Goal: Transaction & Acquisition: Purchase product/service

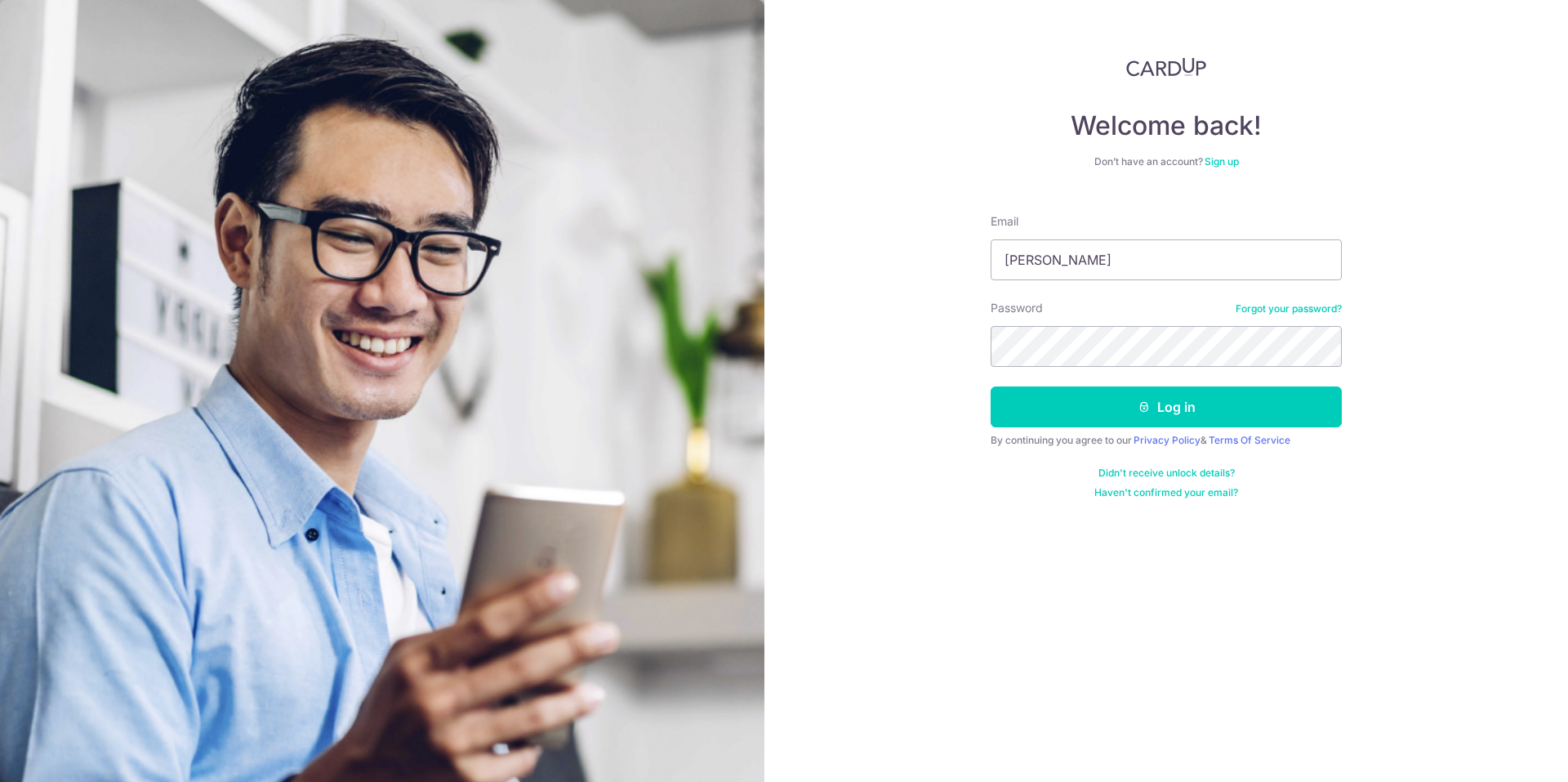
type input "[PERSON_NAME][EMAIL_ADDRESS][DOMAIN_NAME]"
click at [1138, 410] on icon "submit" at bounding box center [1144, 407] width 13 height 13
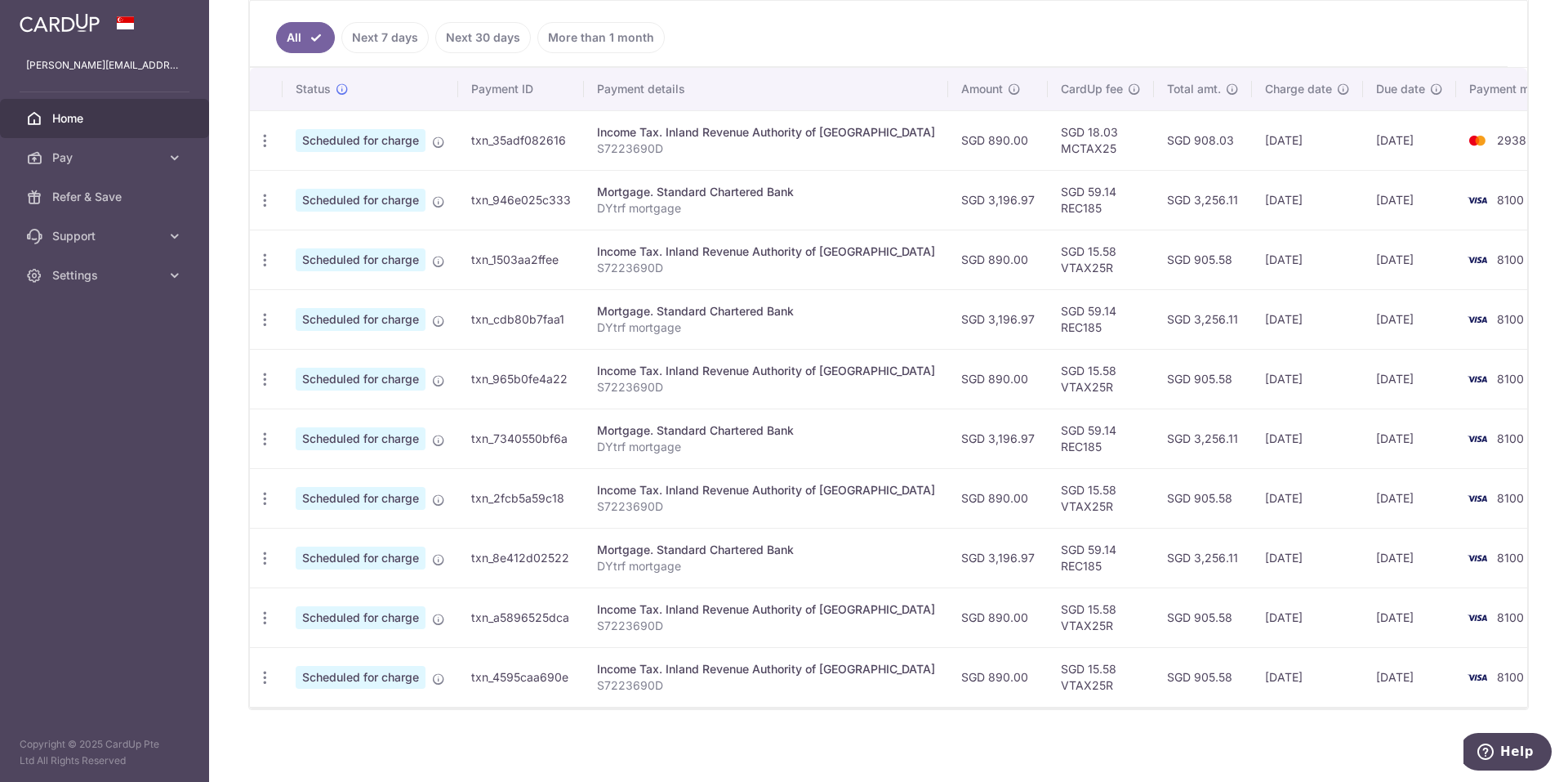
scroll to position [440, 0]
click at [131, 163] on span "Pay" at bounding box center [106, 157] width 108 height 16
click at [91, 202] on span "Payments" at bounding box center [106, 197] width 108 height 16
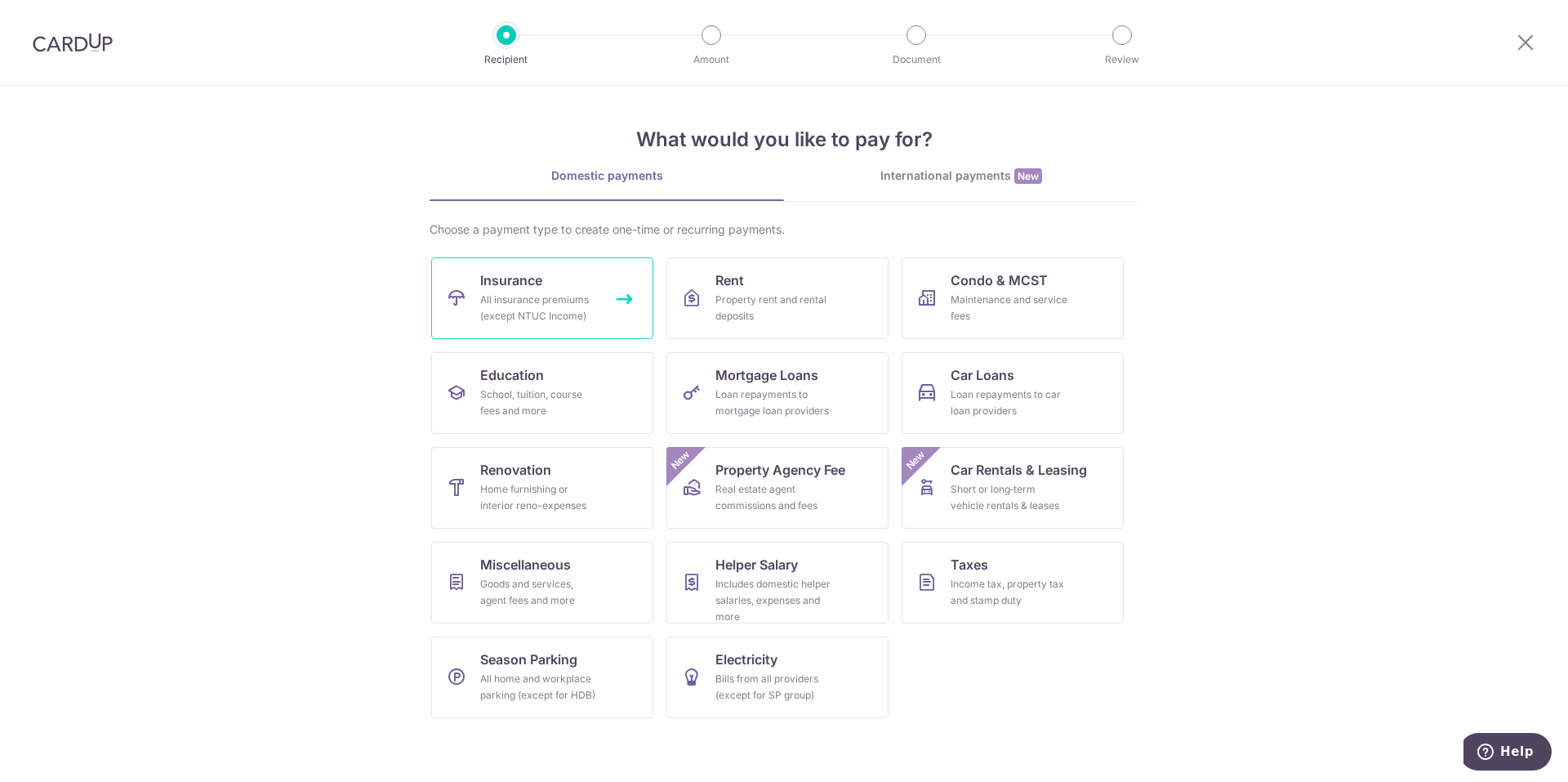
click at [571, 296] on div "All insurance premiums (except NTUC Income)" at bounding box center [539, 308] width 118 height 32
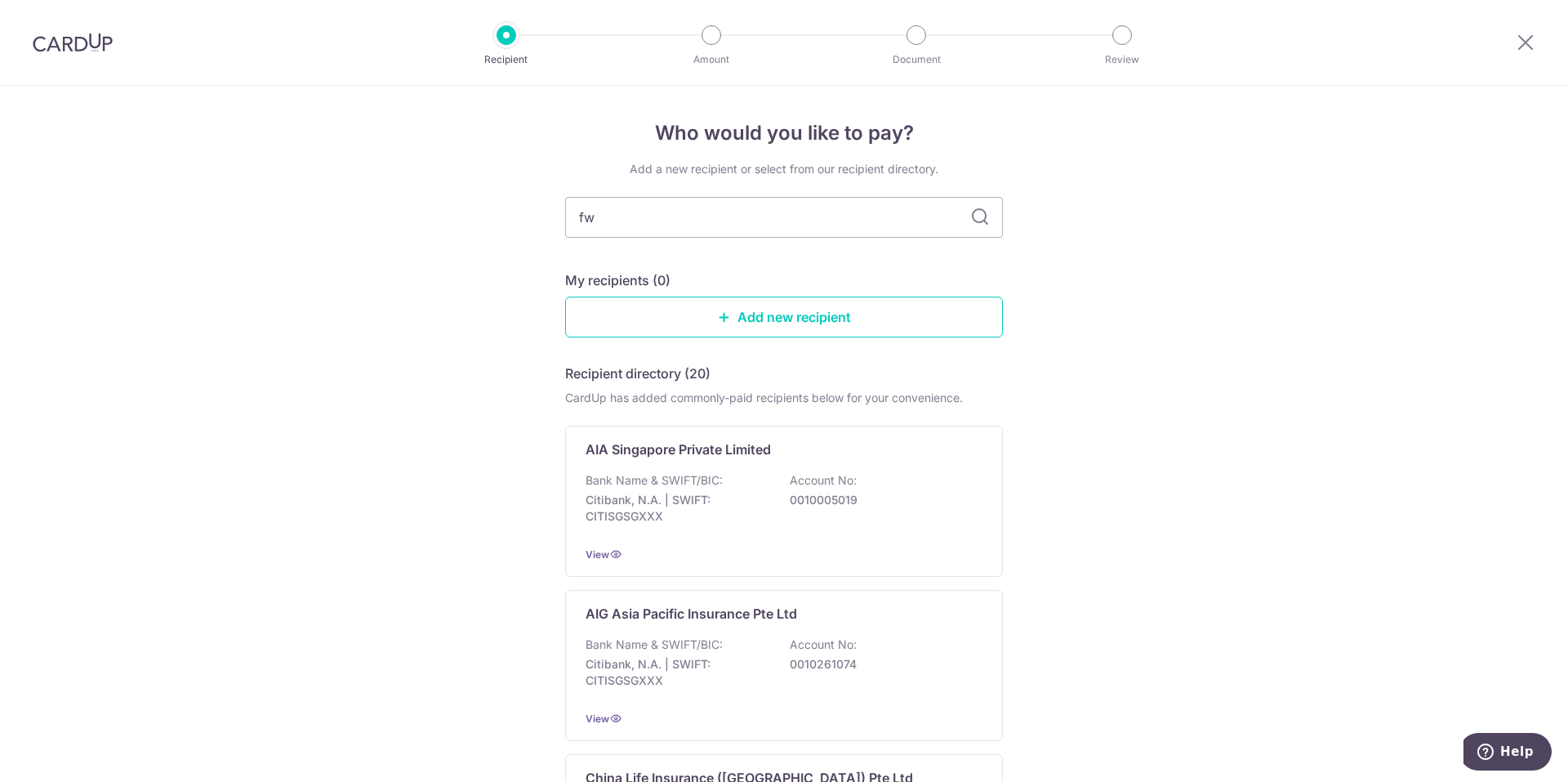
type input "fwd"
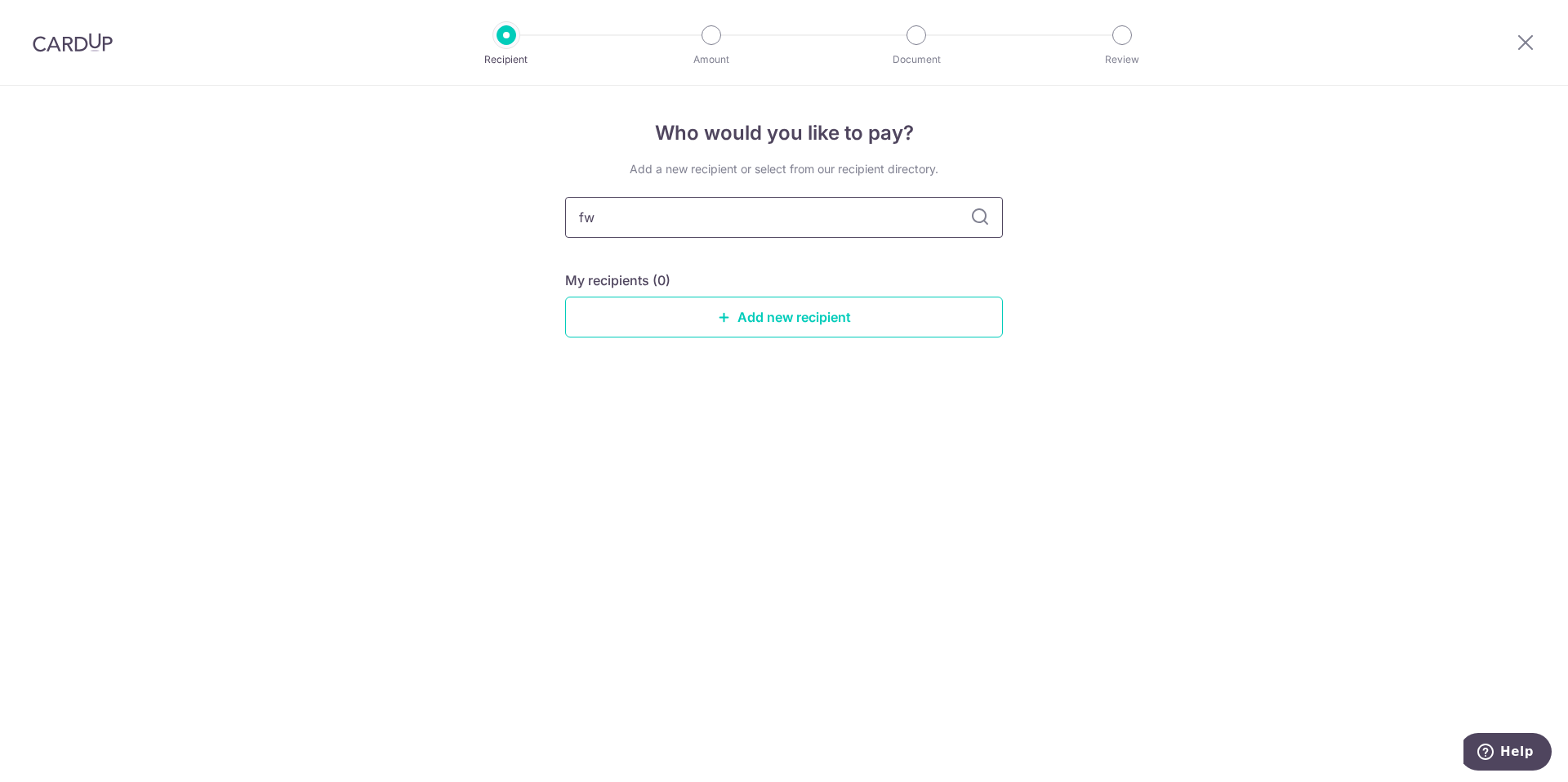
type input "f"
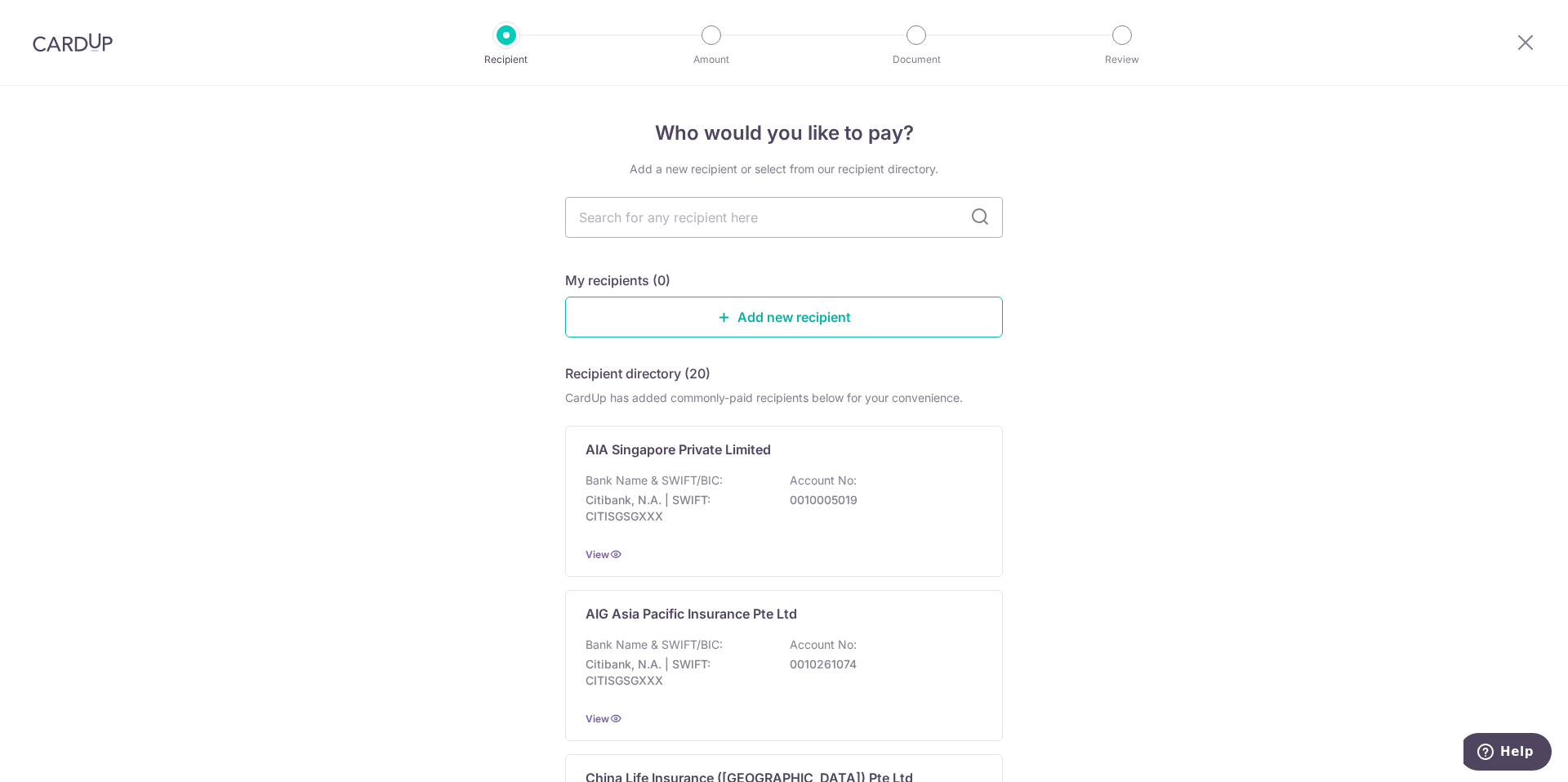
click at [773, 312] on link "Add new recipient" at bounding box center [784, 316] width 438 height 41
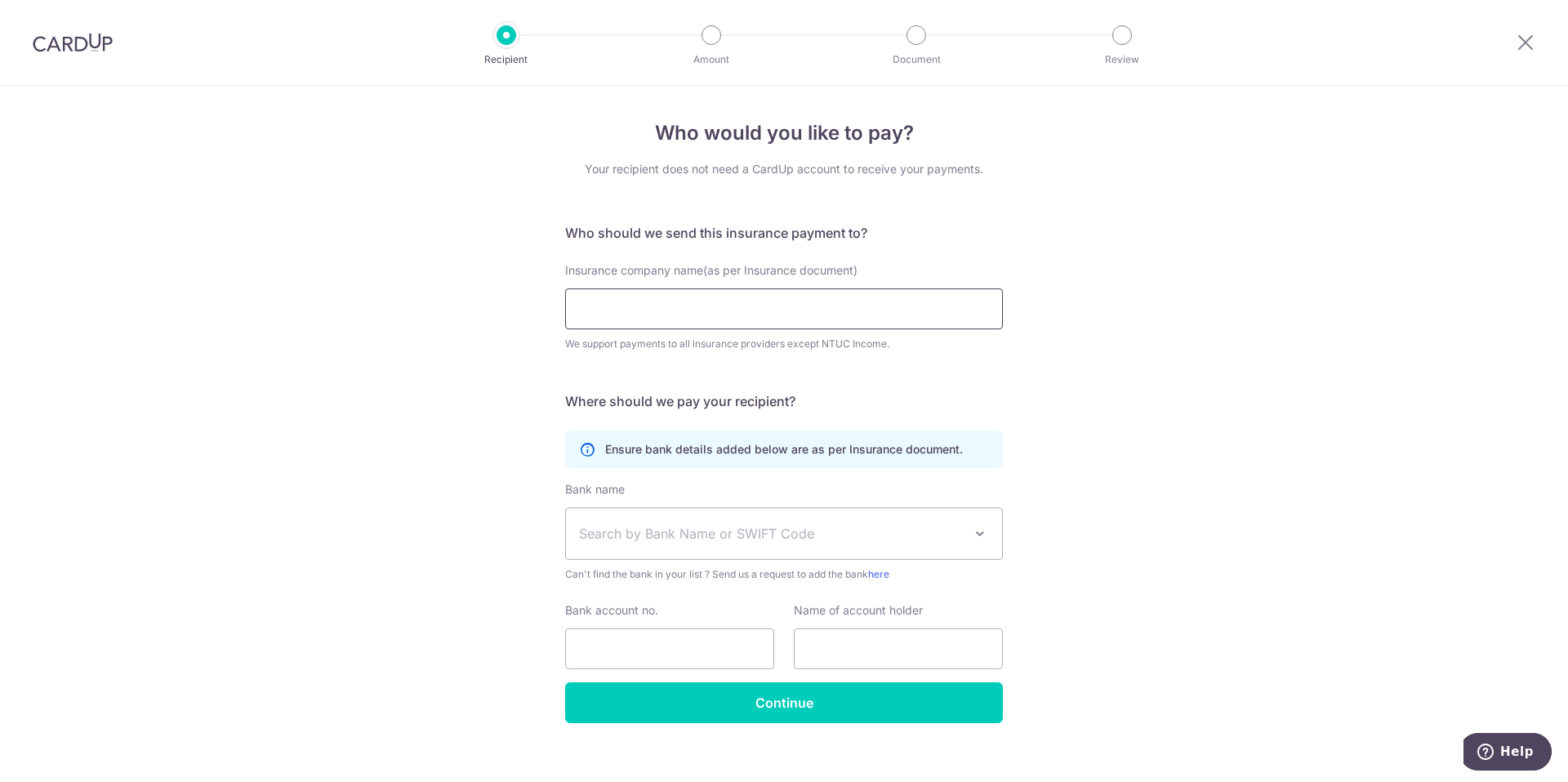
click at [728, 309] on input "Insurance company name(as per Insurance document)" at bounding box center [784, 309] width 438 height 41
type input "FWD Singapore Pte. Ltd."
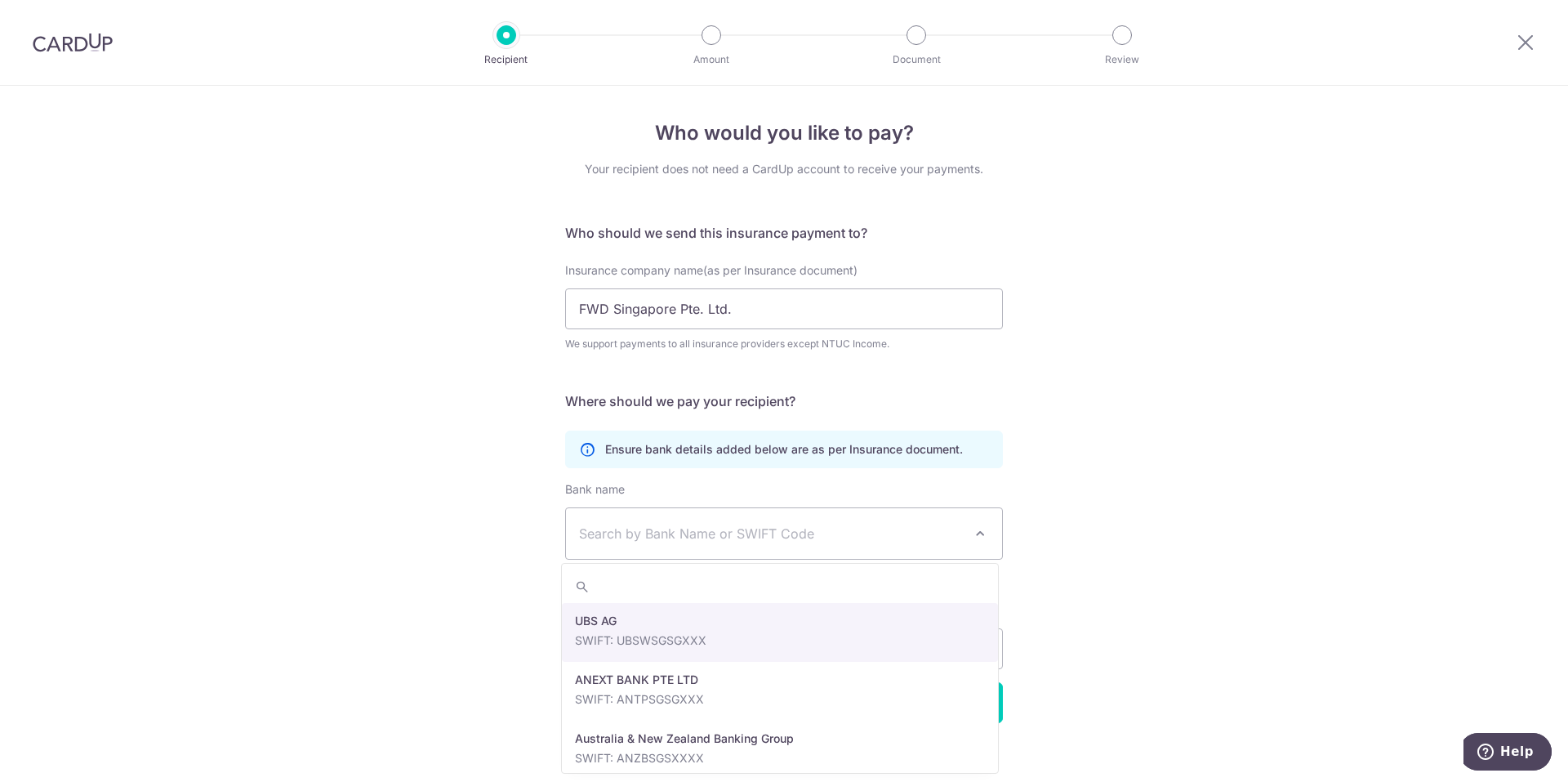
click at [729, 528] on span "Search by Bank Name or SWIFT Code" at bounding box center [771, 533] width 384 height 20
type input "over"
select select "12"
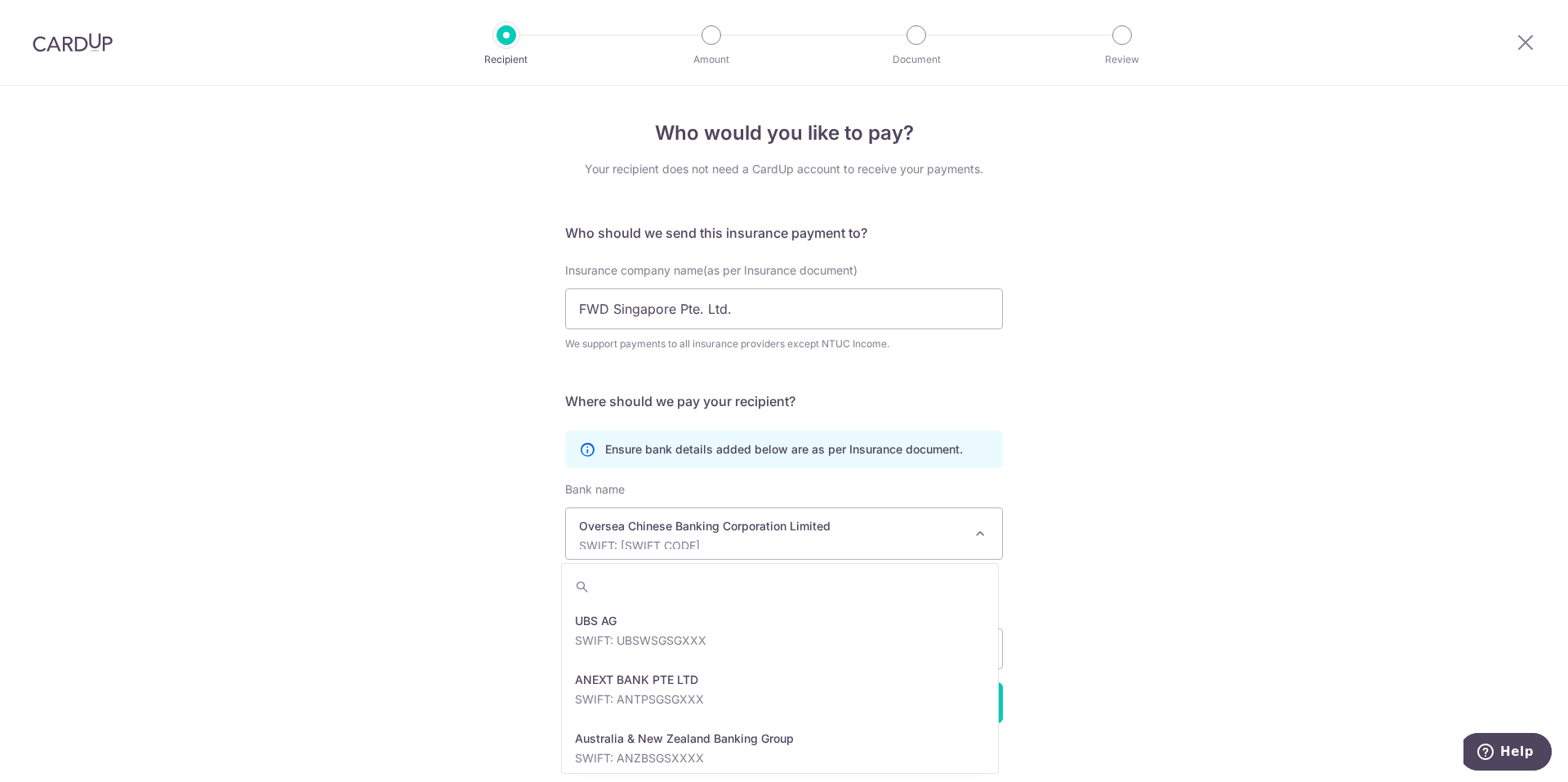
scroll to position [2765, 0]
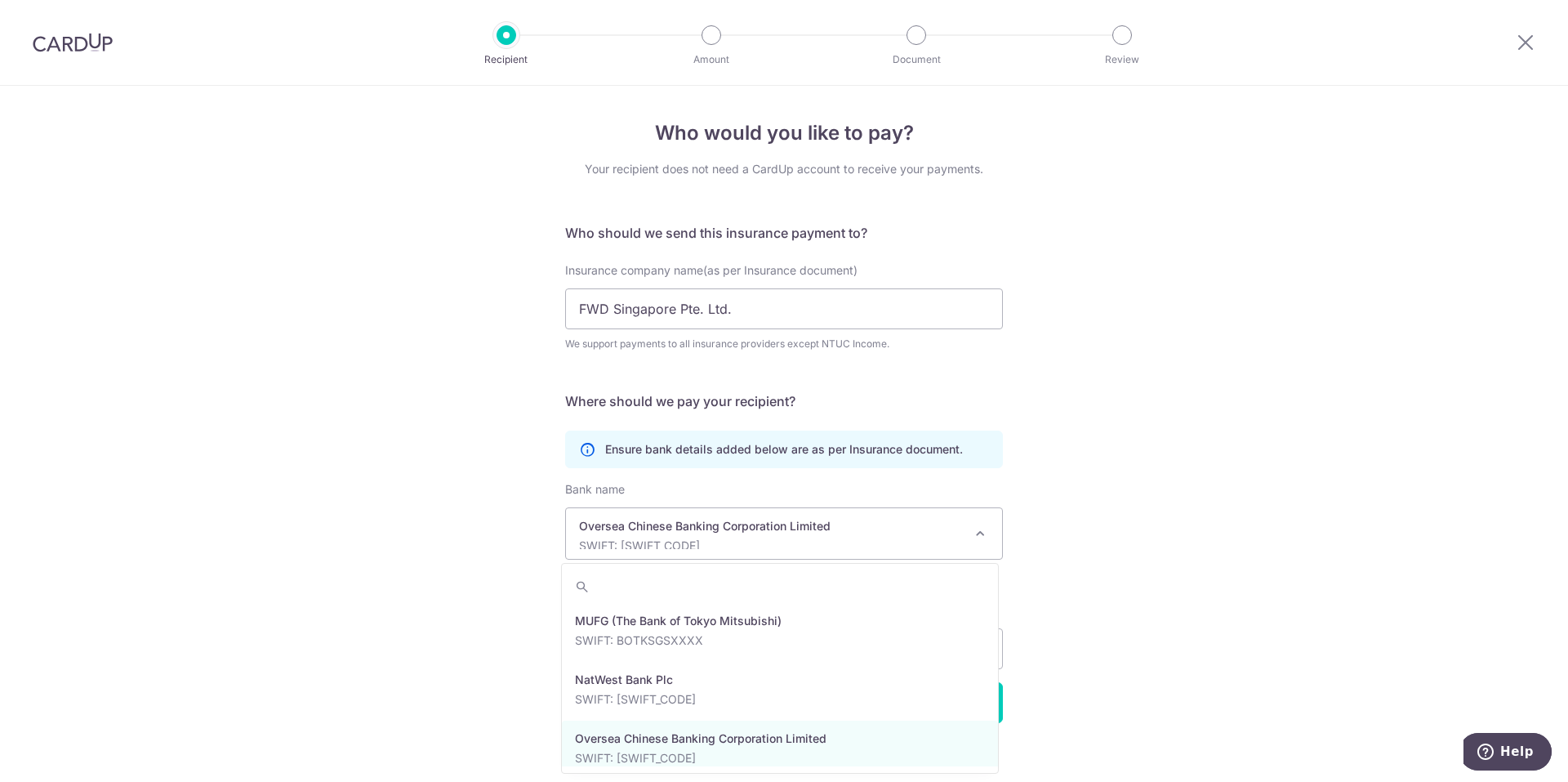
click at [960, 534] on span "Oversea Chinese Banking Corporation Limited SWIFT: OCBCSGSGXXX" at bounding box center [784, 533] width 436 height 50
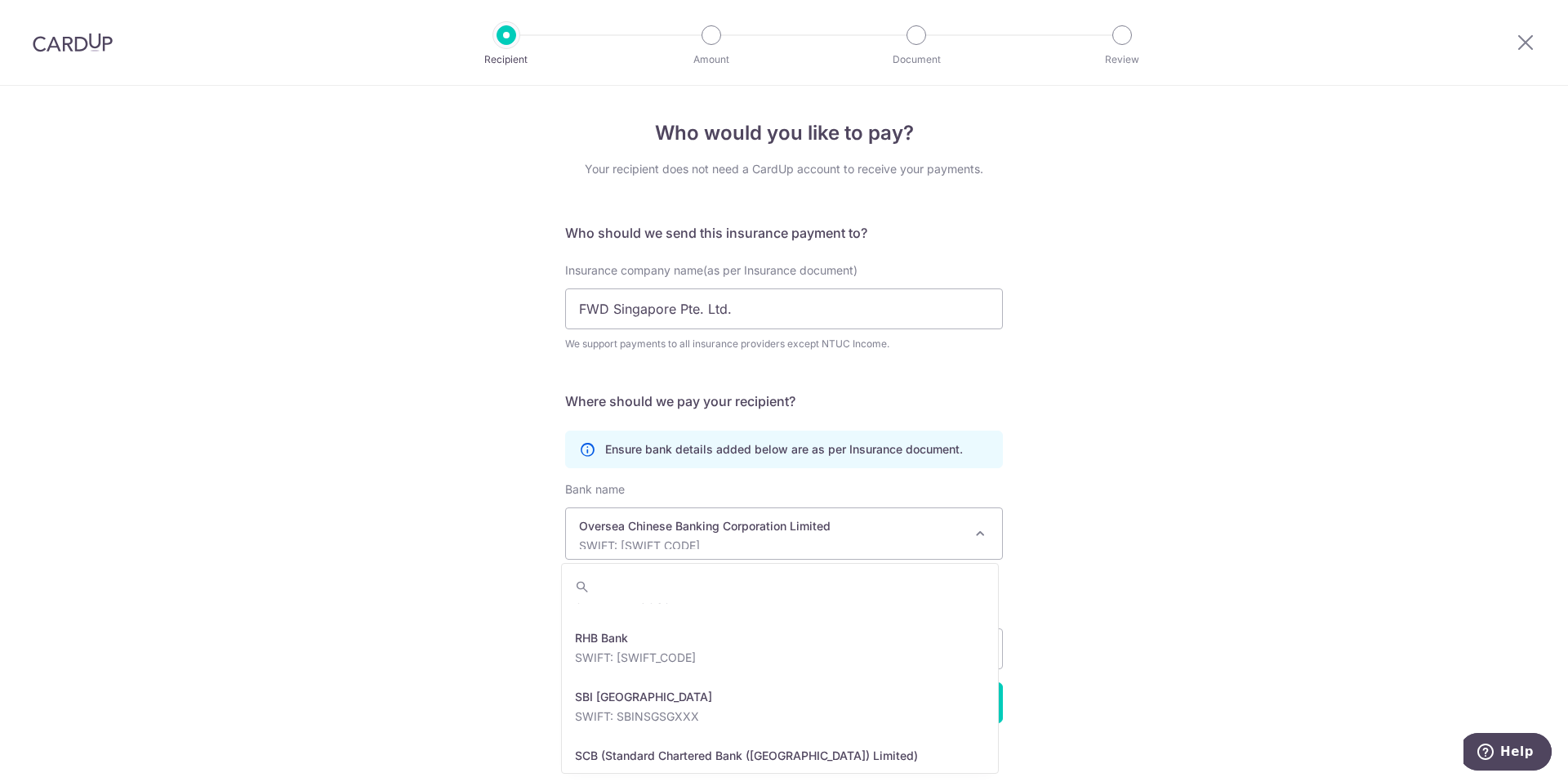
scroll to position [3060, 0]
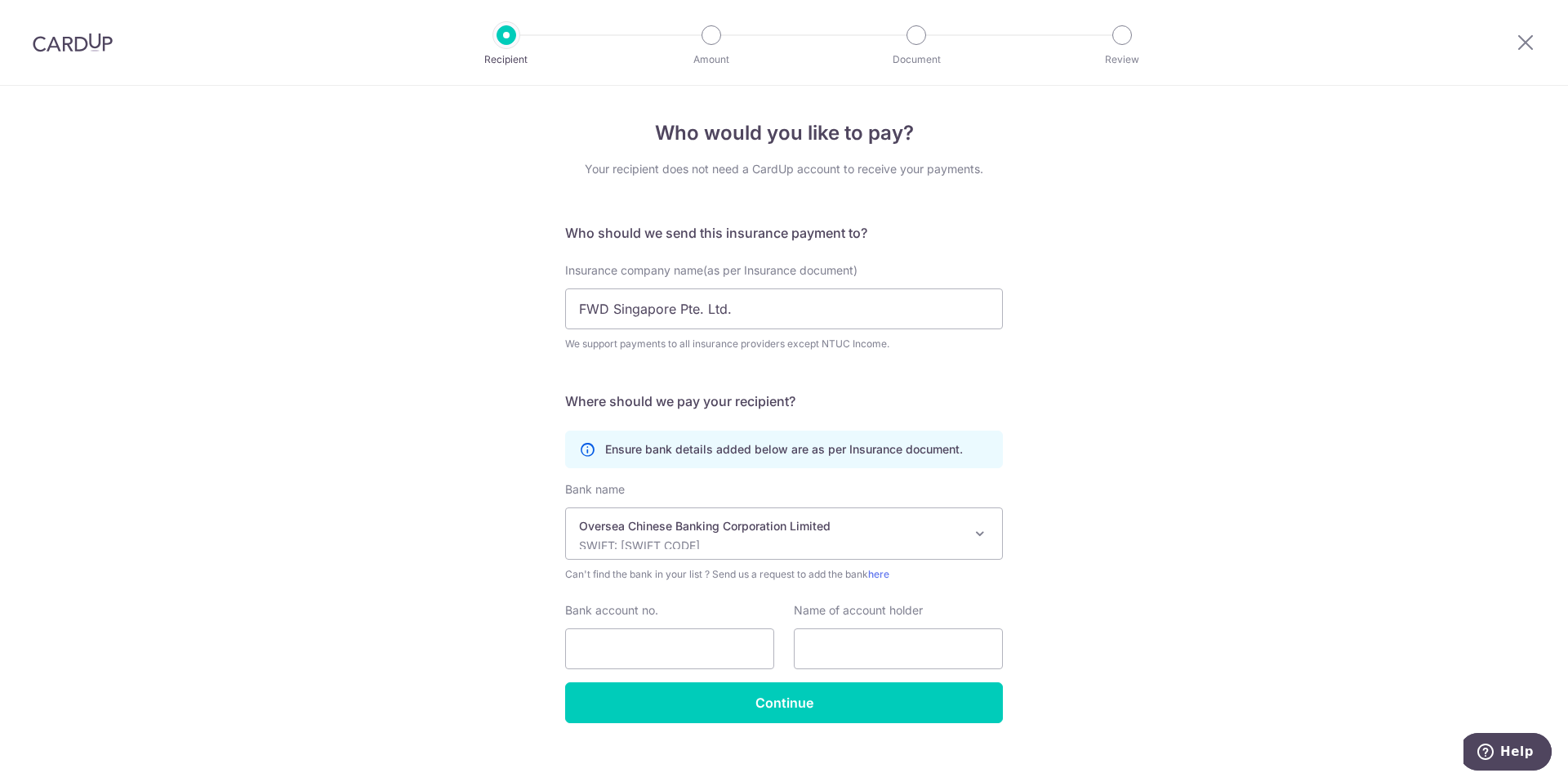
click at [844, 542] on p "SWIFT: OCBCSGSGXXX" at bounding box center [771, 545] width 384 height 16
click at [668, 662] on input "Bank account no." at bounding box center [670, 648] width 209 height 41
type input "713858975001"
click at [825, 660] on input "text" at bounding box center [898, 648] width 209 height 41
type input "Yew Guey Hoon Doris"
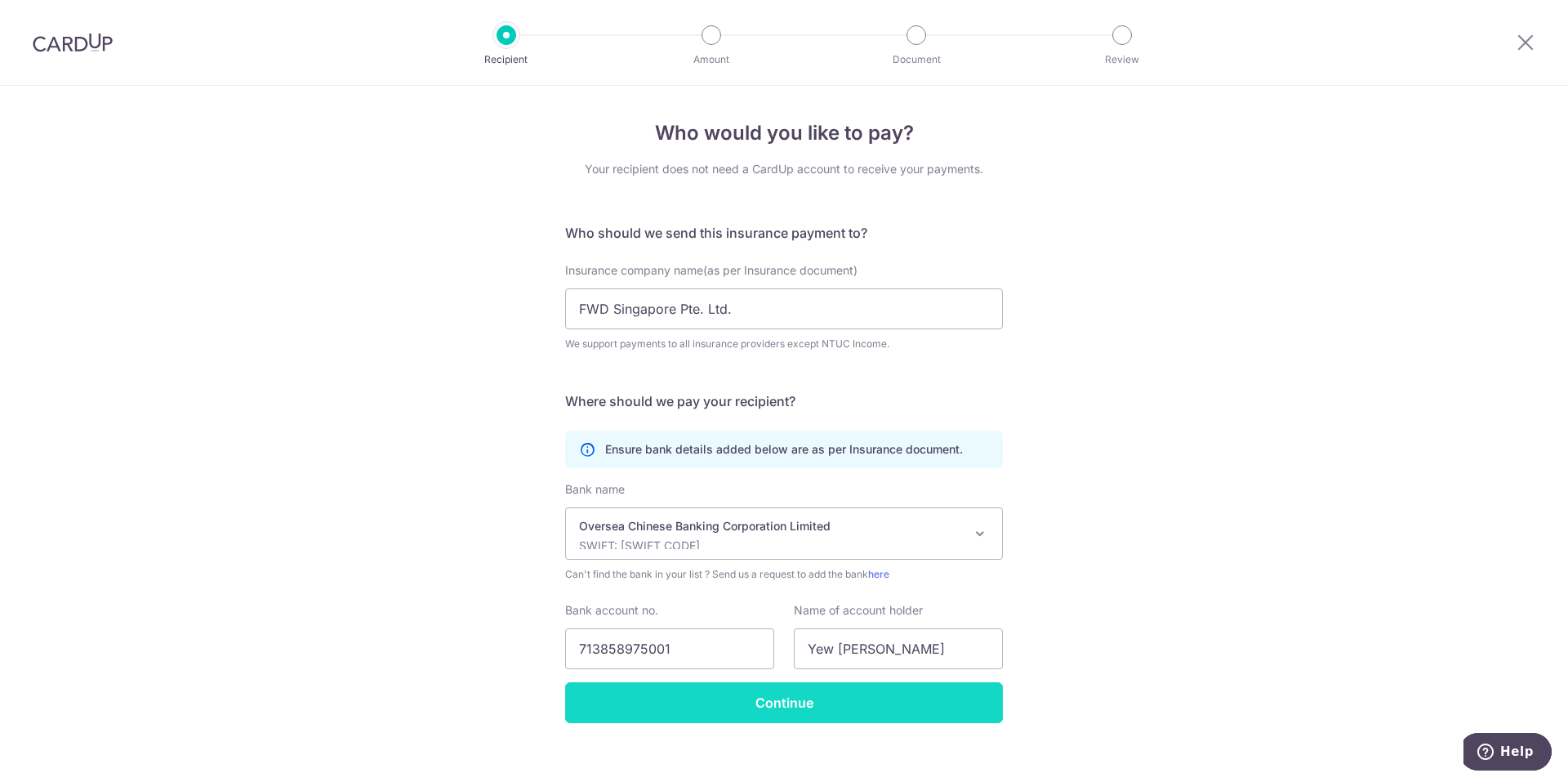
click at [817, 698] on input "Continue" at bounding box center [784, 702] width 438 height 41
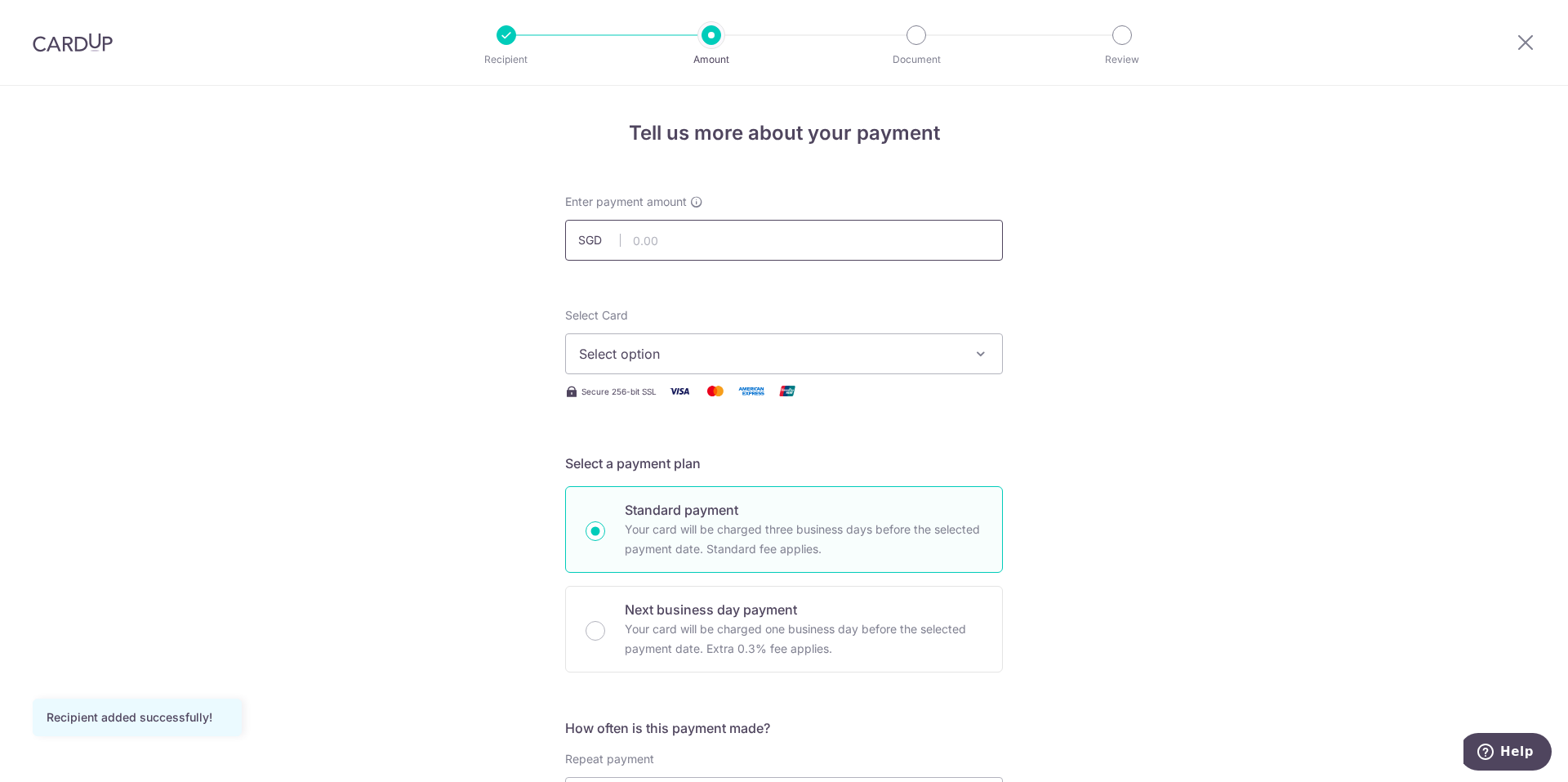
click at [756, 246] on input "text" at bounding box center [784, 239] width 438 height 41
type input "20,000.00"
click at [831, 340] on button "Select option" at bounding box center [784, 353] width 438 height 41
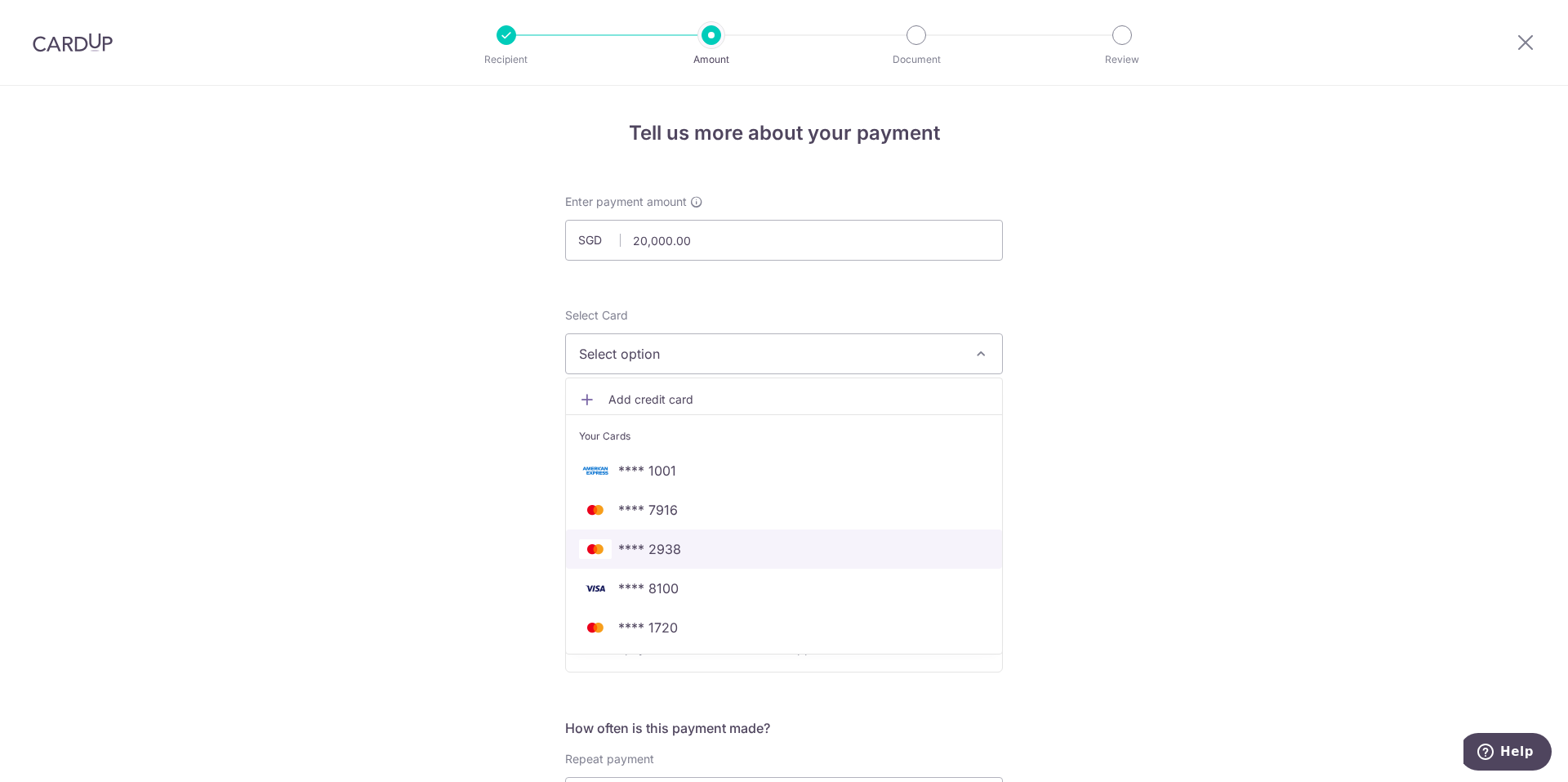
click at [671, 547] on span "**** 2938" at bounding box center [650, 549] width 63 height 20
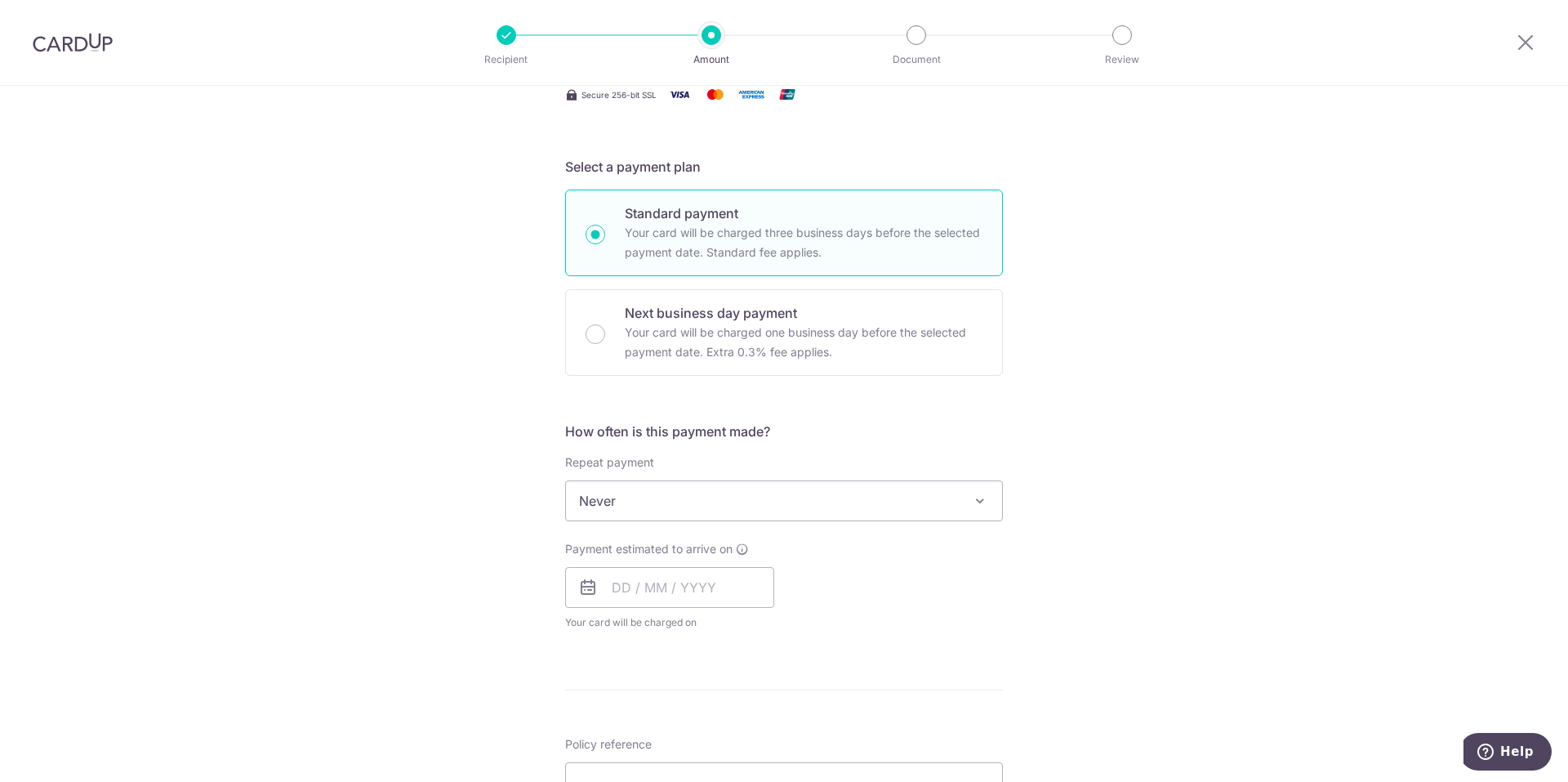
scroll to position [298, 0]
click at [685, 594] on input "text" at bounding box center [670, 585] width 209 height 41
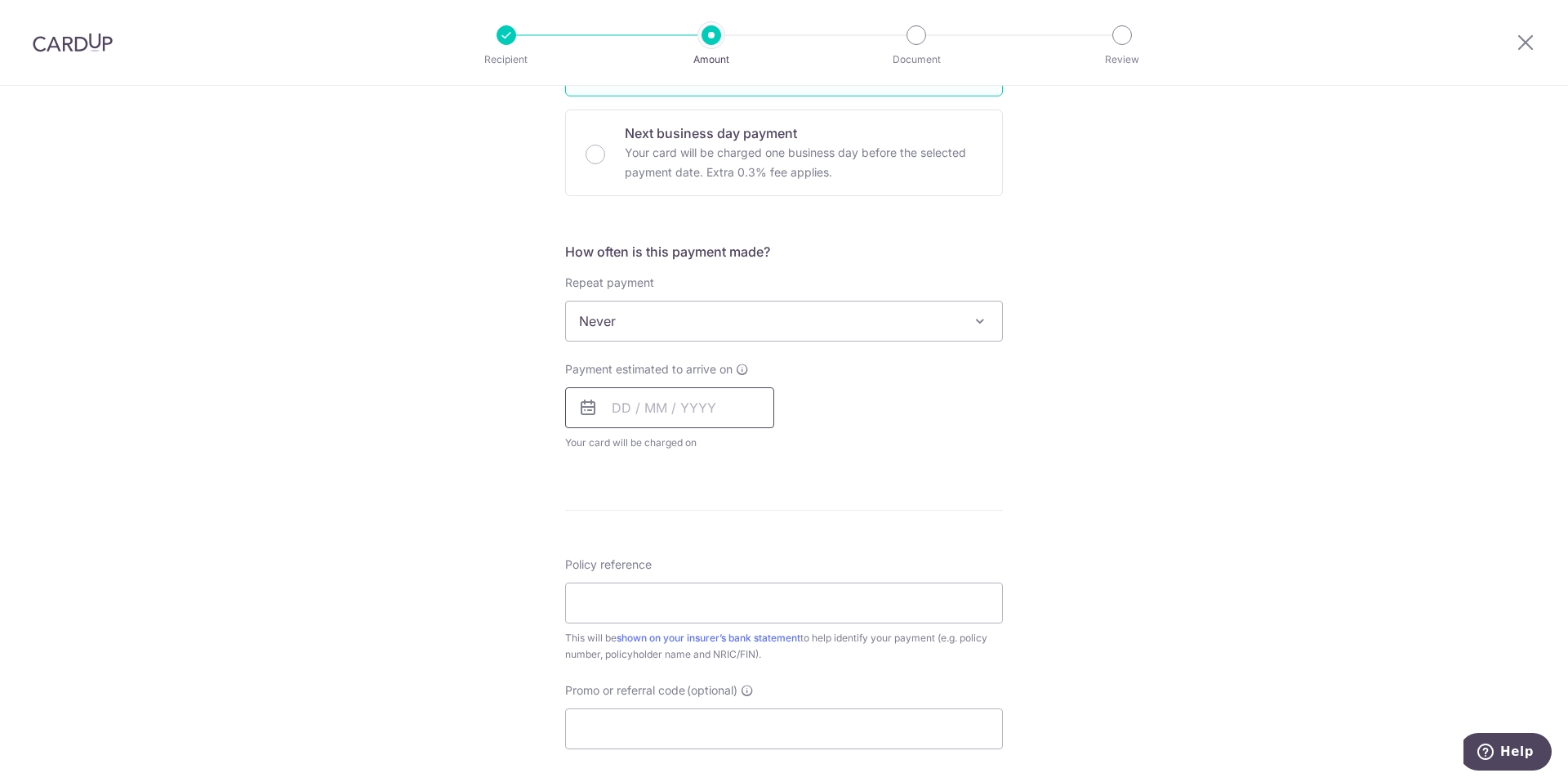
scroll to position [509, 0]
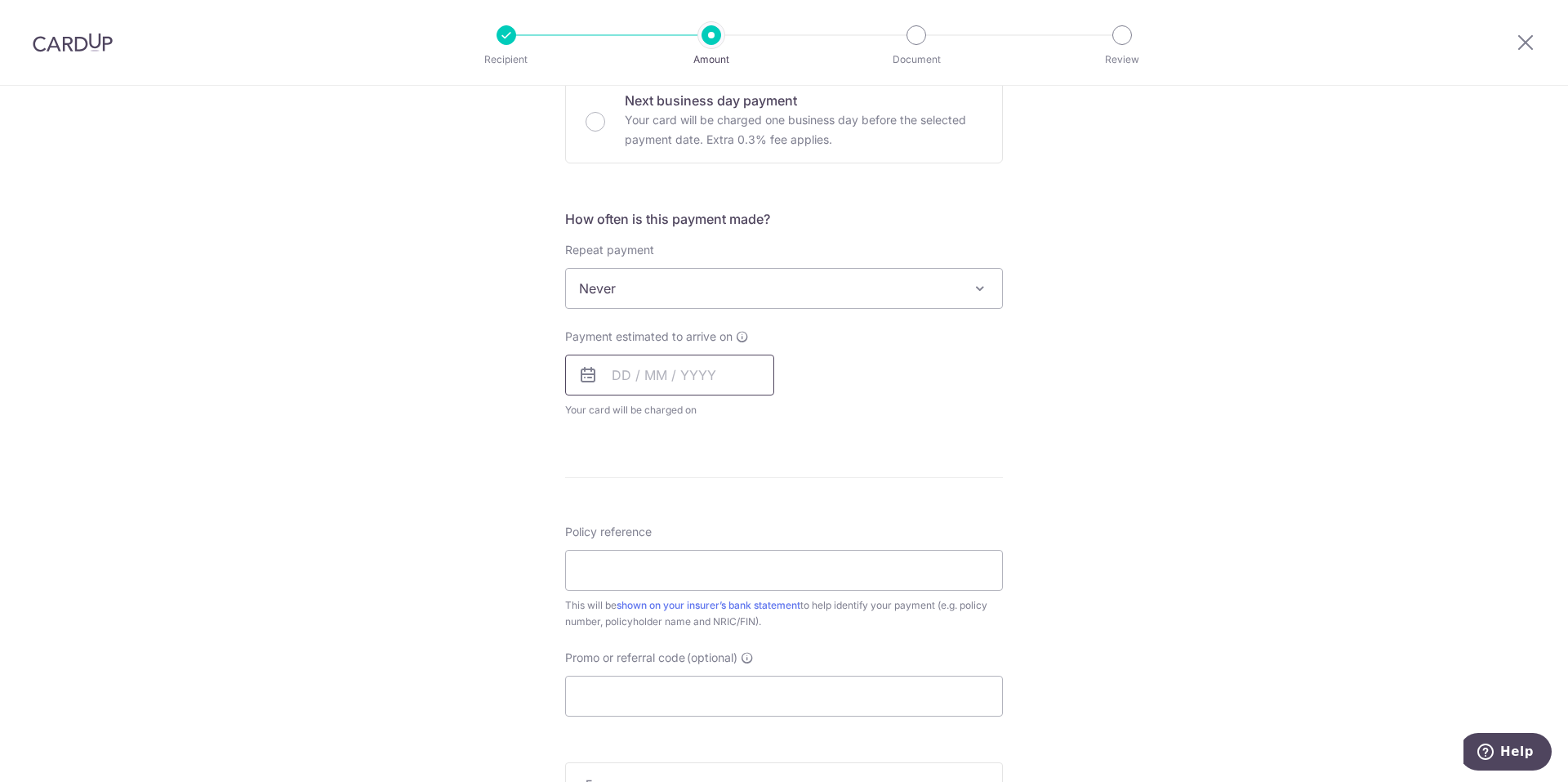
click at [705, 386] on input "text" at bounding box center [670, 374] width 209 height 41
click at [619, 377] on input "text" at bounding box center [670, 374] width 209 height 41
click at [614, 376] on input "text" at bounding box center [670, 374] width 209 height 41
click at [616, 408] on span "Your card will be charged on for the first payment" at bounding box center [670, 410] width 209 height 16
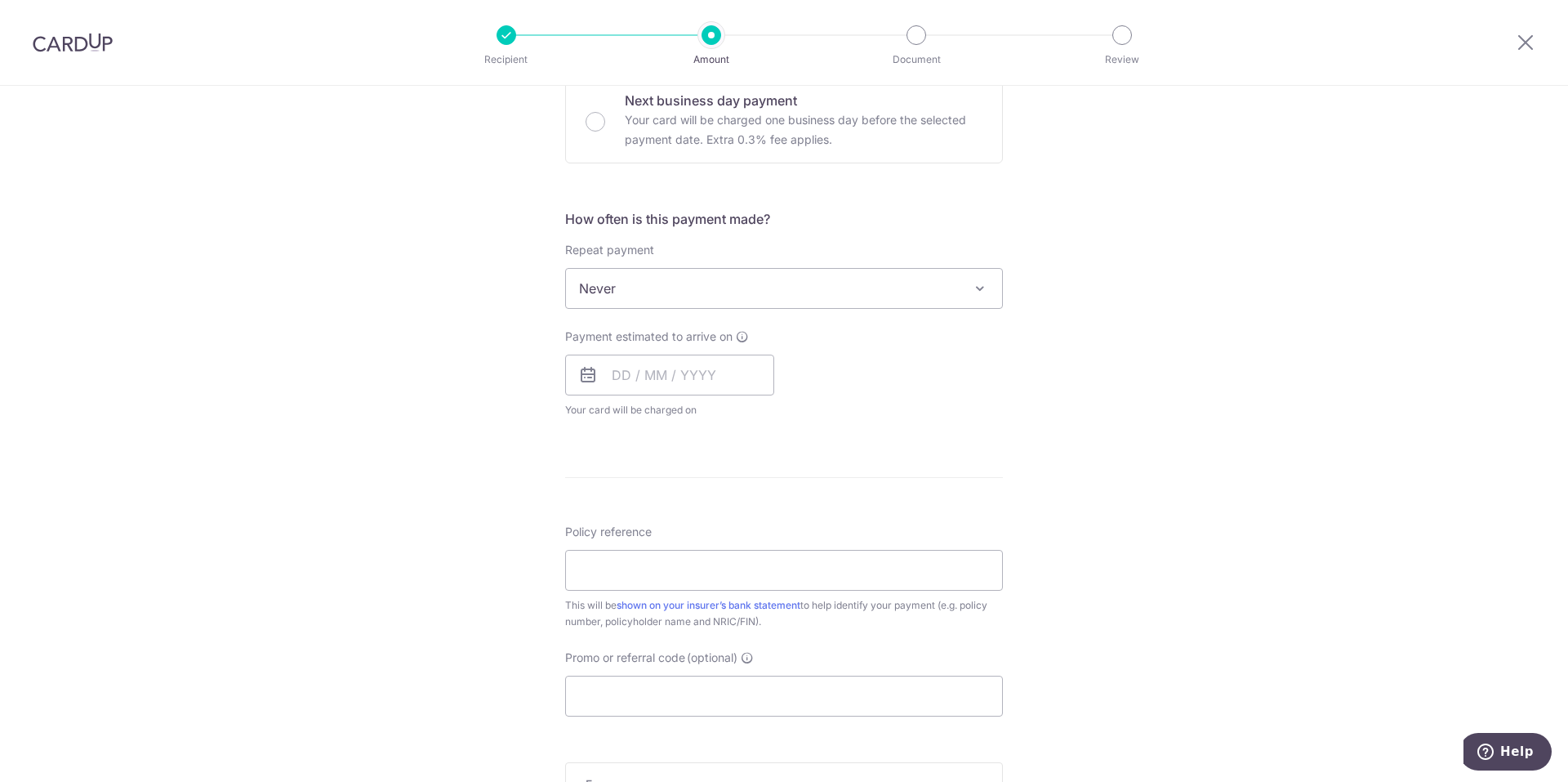
click at [578, 374] on icon at bounding box center [588, 374] width 20 height 20
click at [616, 372] on input "text" at bounding box center [670, 374] width 209 height 41
click at [623, 527] on link "6" at bounding box center [632, 524] width 27 height 27
type input "06/10/2025"
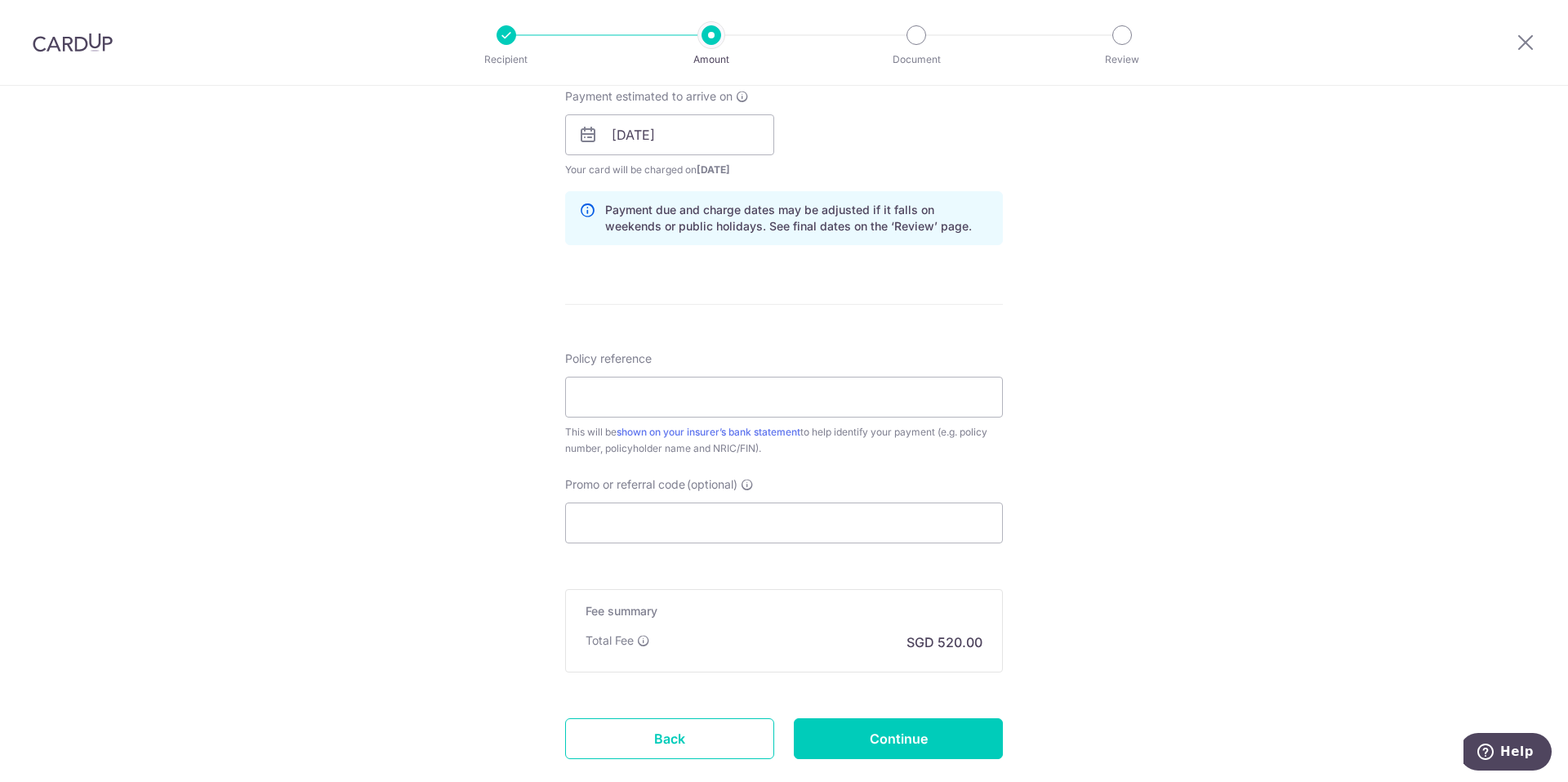
scroll to position [755, 0]
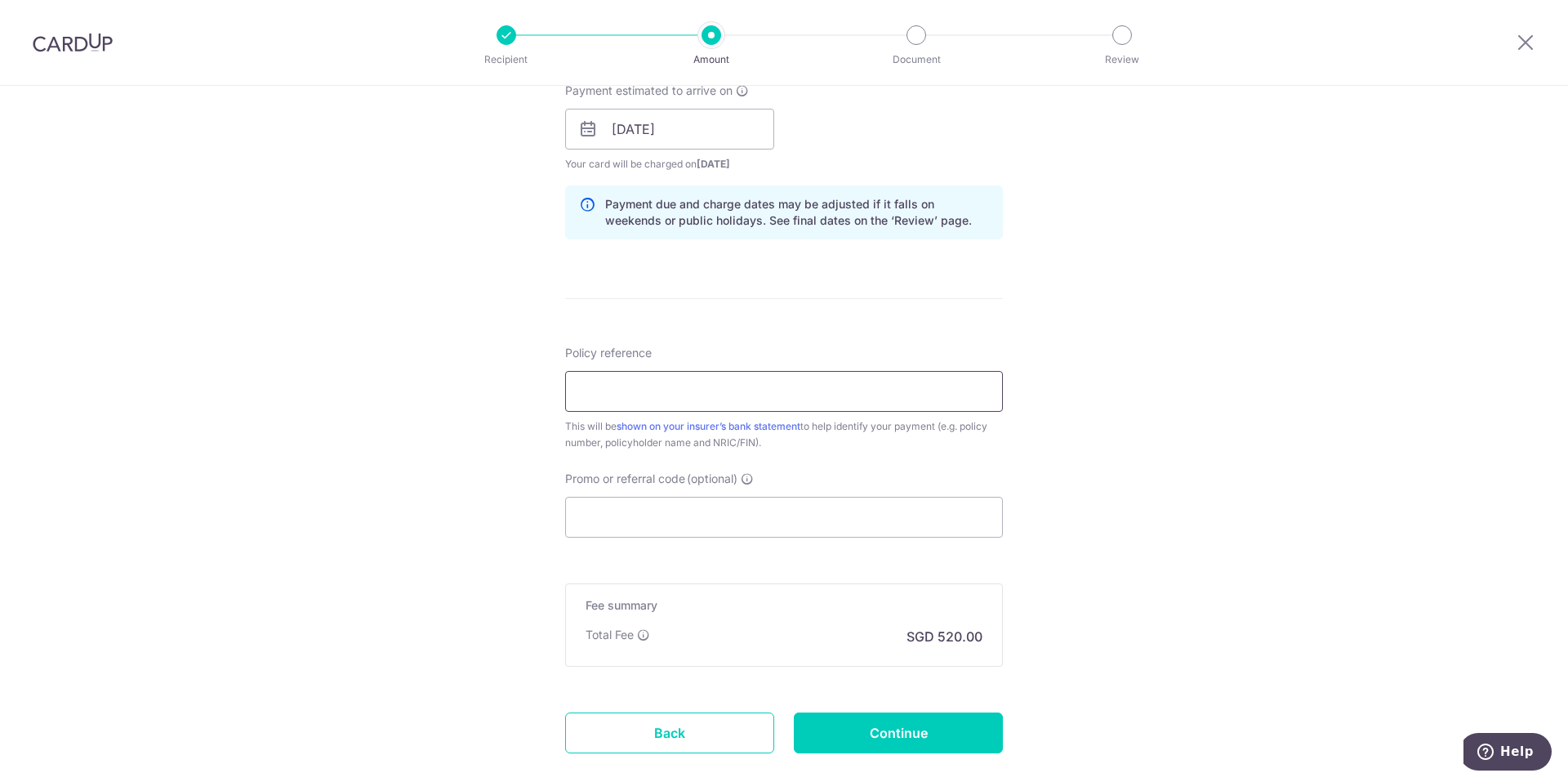
click at [737, 399] on input "Policy reference" at bounding box center [784, 391] width 438 height 41
type input "80589787"
click at [666, 523] on input "Promo or referral code (optional)" at bounding box center [784, 517] width 438 height 41
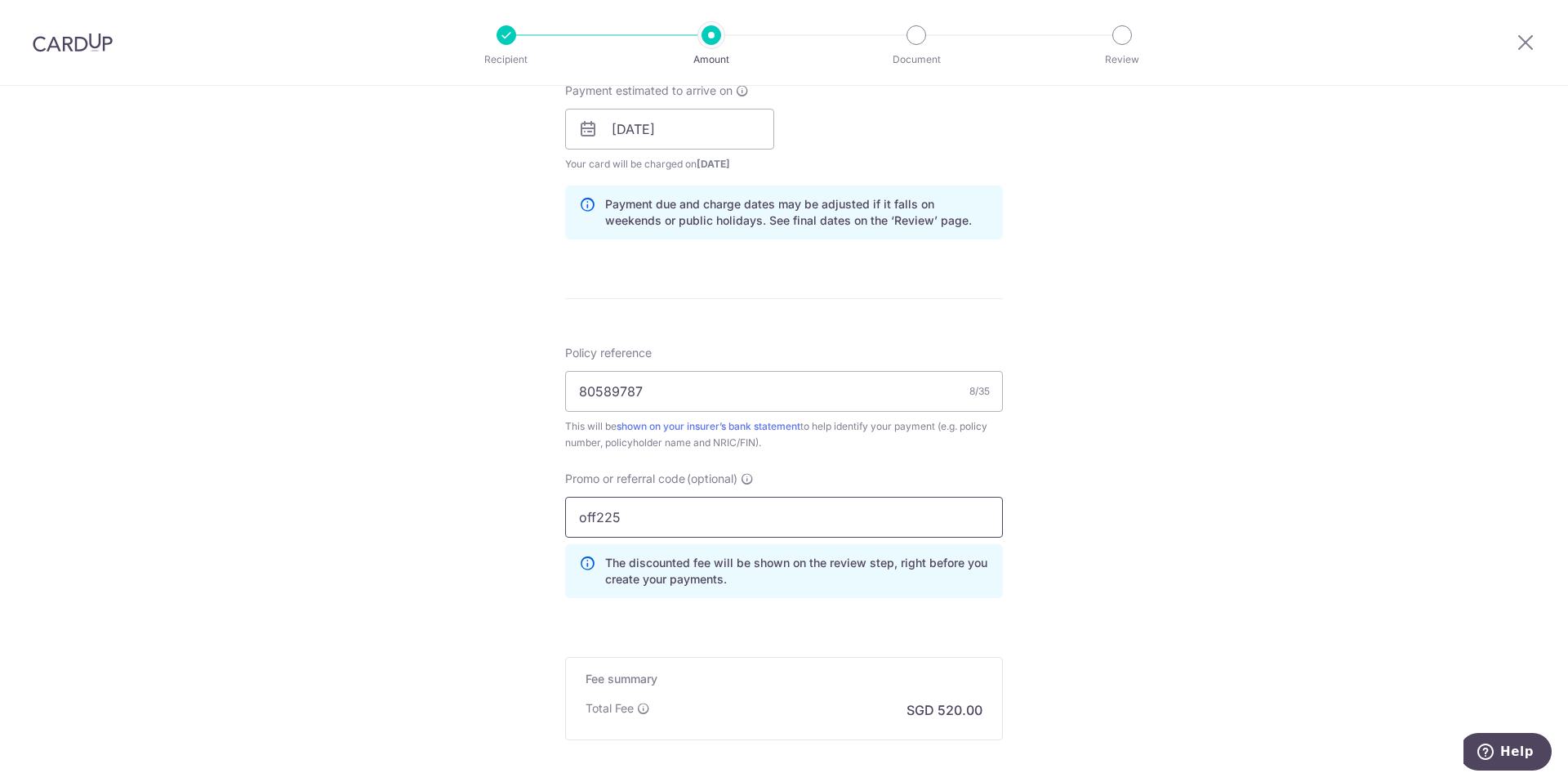
type input "off225"
click at [1093, 587] on div "Tell us more about your payment Enter payment amount SGD 20,000.00 20000.00 Rec…" at bounding box center [784, 141] width 1568 height 1619
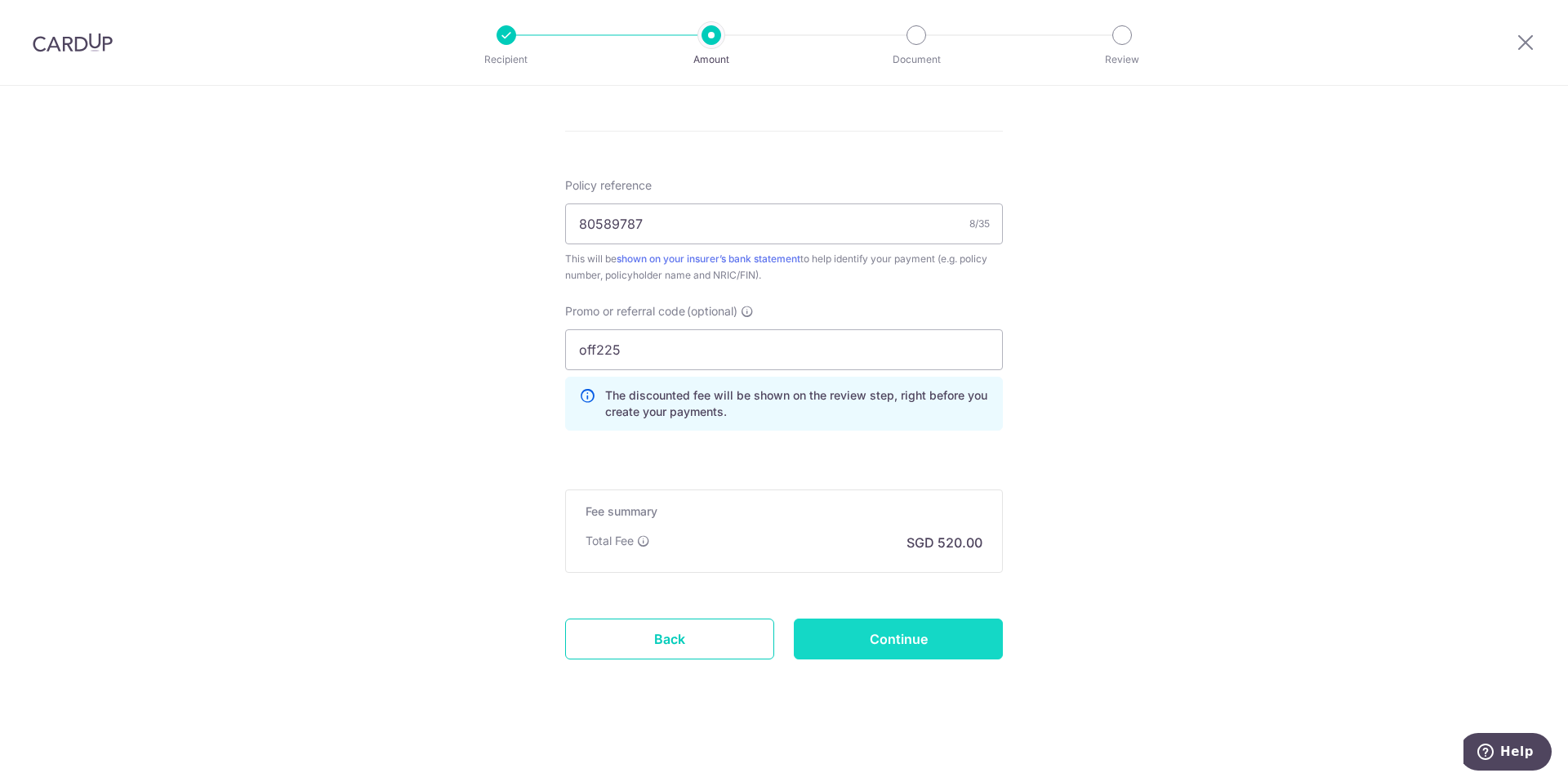
click at [924, 639] on input "Continue" at bounding box center [898, 639] width 209 height 41
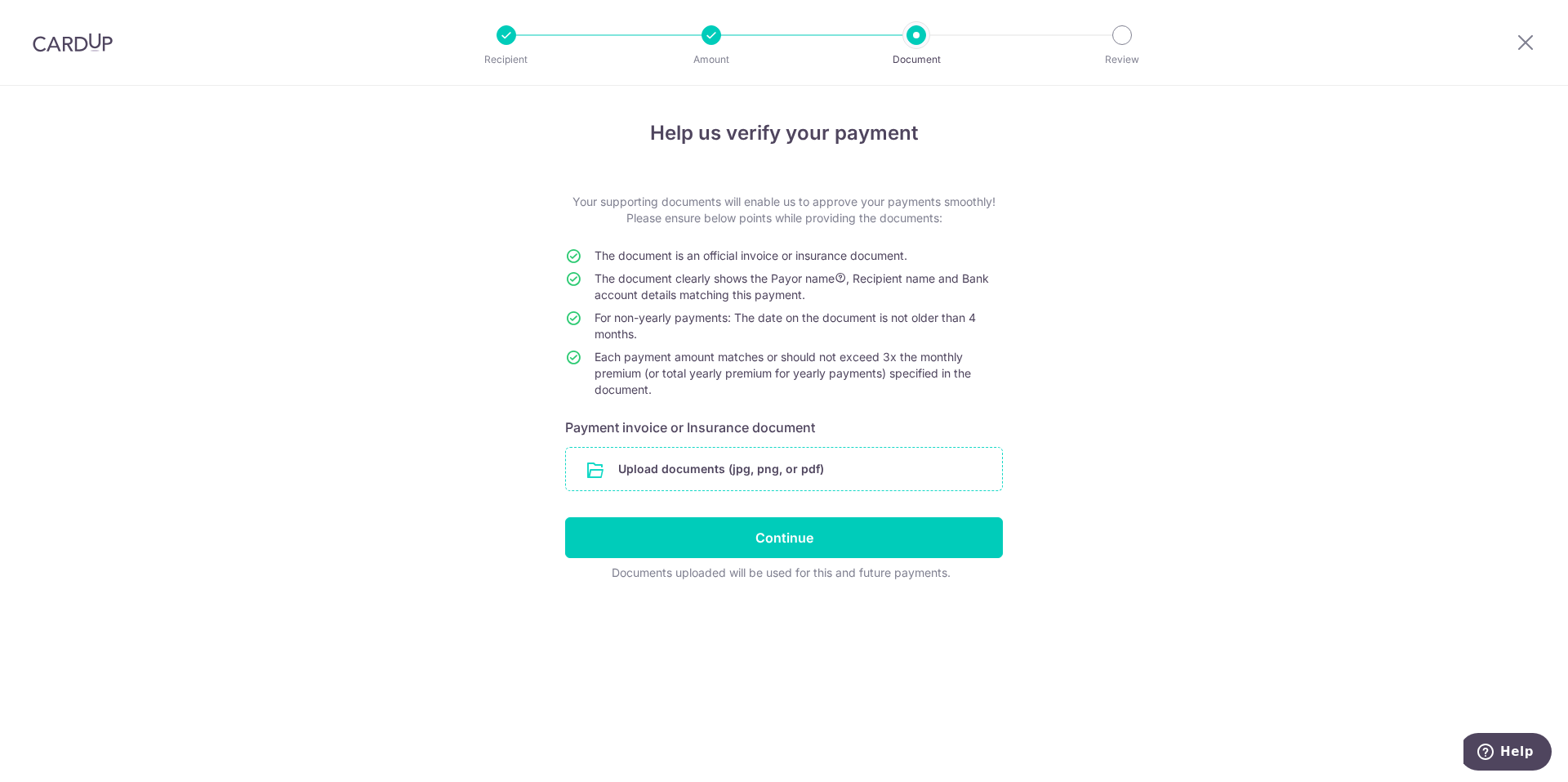
click at [660, 483] on input "file" at bounding box center [784, 468] width 436 height 43
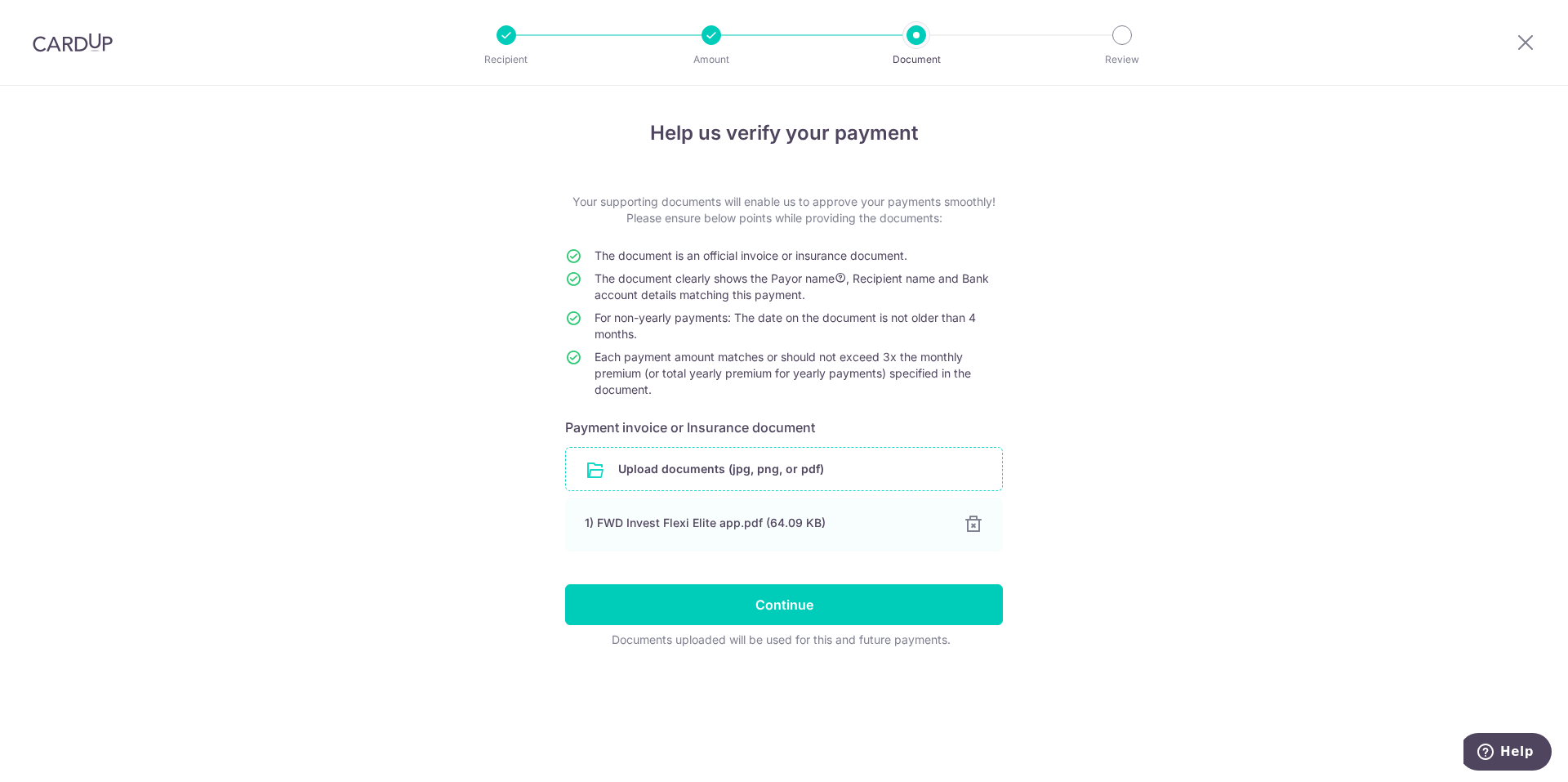
click at [770, 469] on input "file" at bounding box center [784, 468] width 436 height 43
